Goal: Task Accomplishment & Management: Use online tool/utility

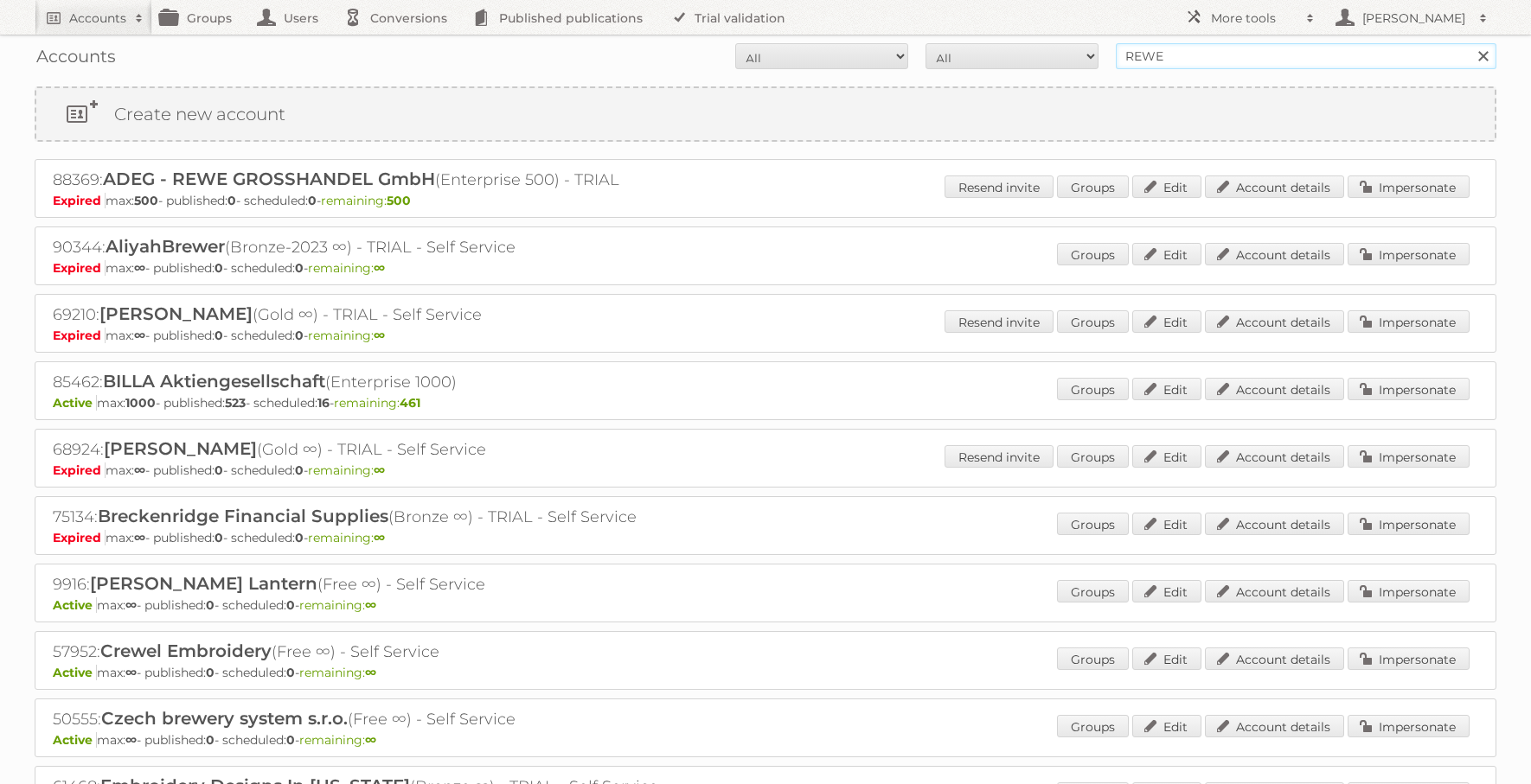
click at [1212, 58] on input "REWE" at bounding box center [1306, 56] width 381 height 26
type input "[PERSON_NAME]"
click at [1470, 43] on input "Search" at bounding box center [1482, 56] width 26 height 26
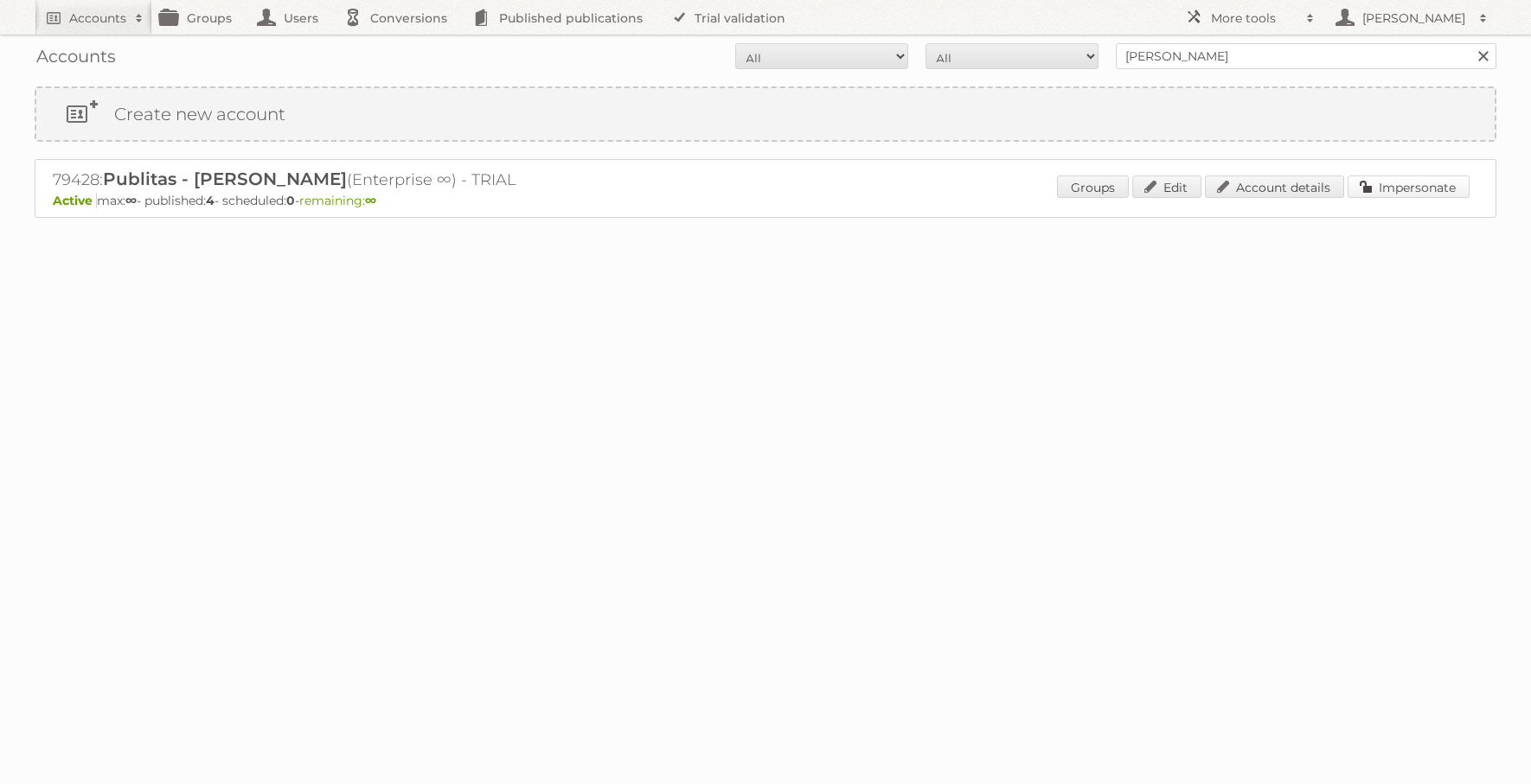
click at [1389, 183] on link "Impersonate" at bounding box center [1408, 186] width 122 height 23
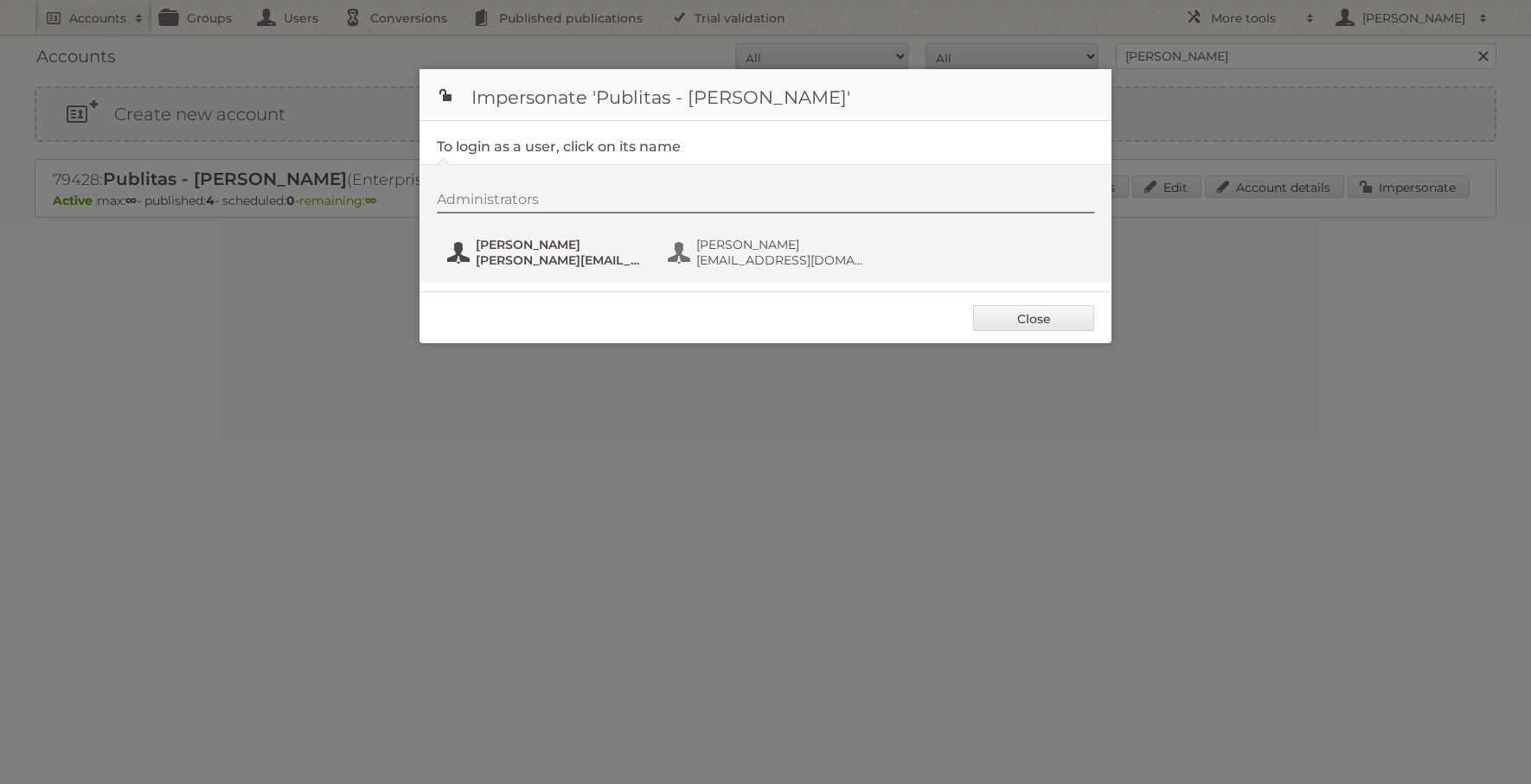
click at [572, 241] on span "[PERSON_NAME]" at bounding box center [560, 244] width 168 height 16
